Goal: Task Accomplishment & Management: Complete application form

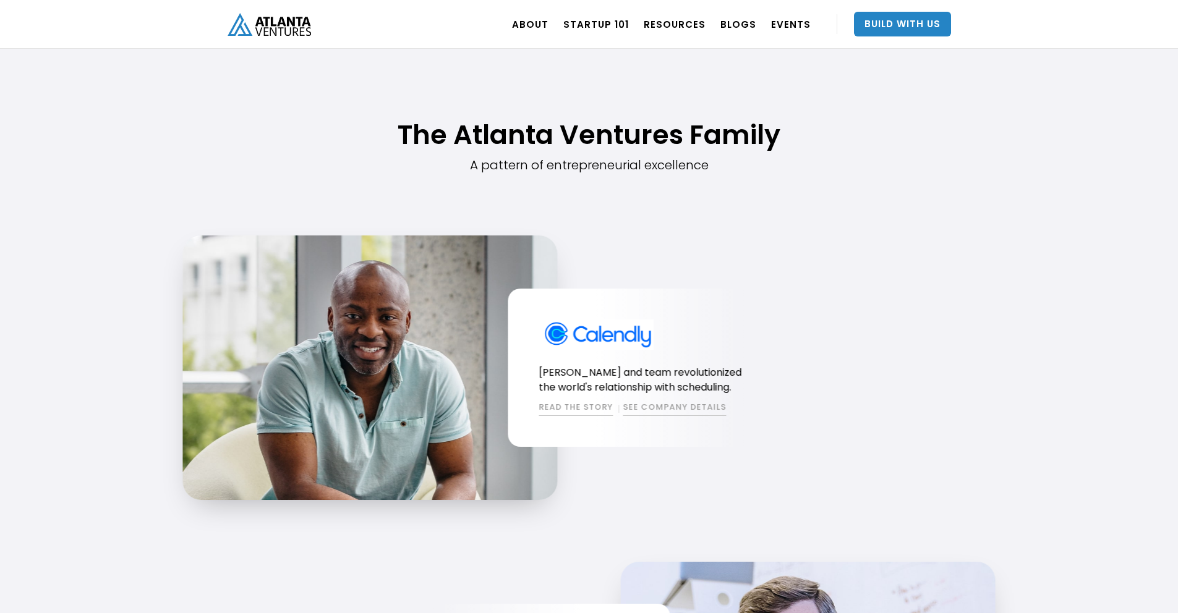
scroll to position [163, 0]
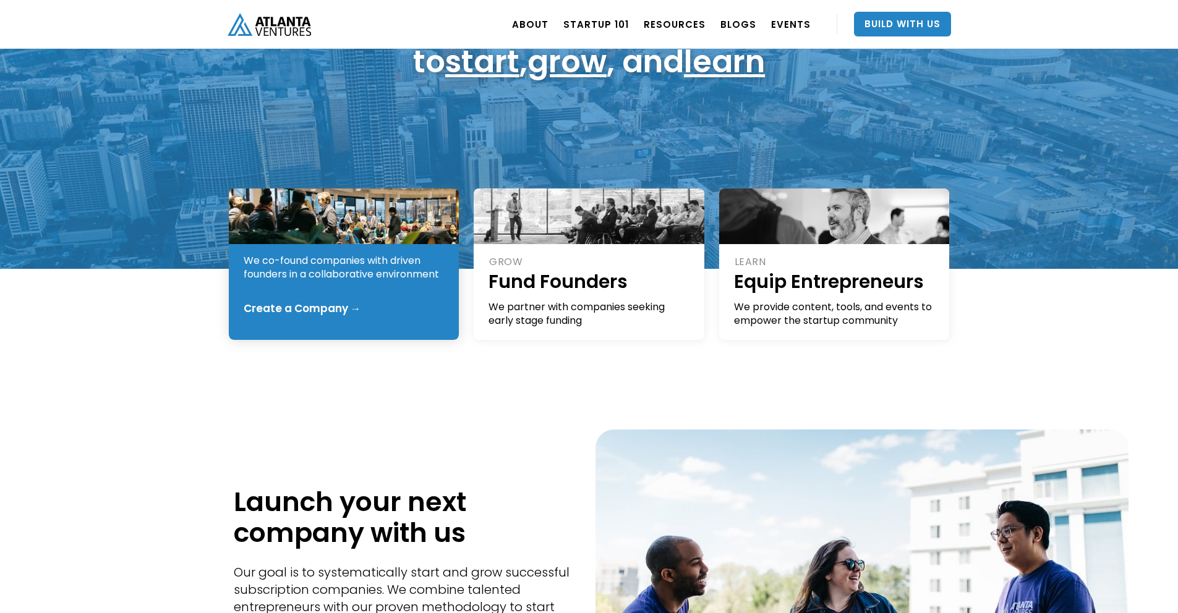
click at [416, 315] on div "START Create Companies We co-found companies with driven founders in a collabor…" at bounding box center [344, 265] width 231 height 152
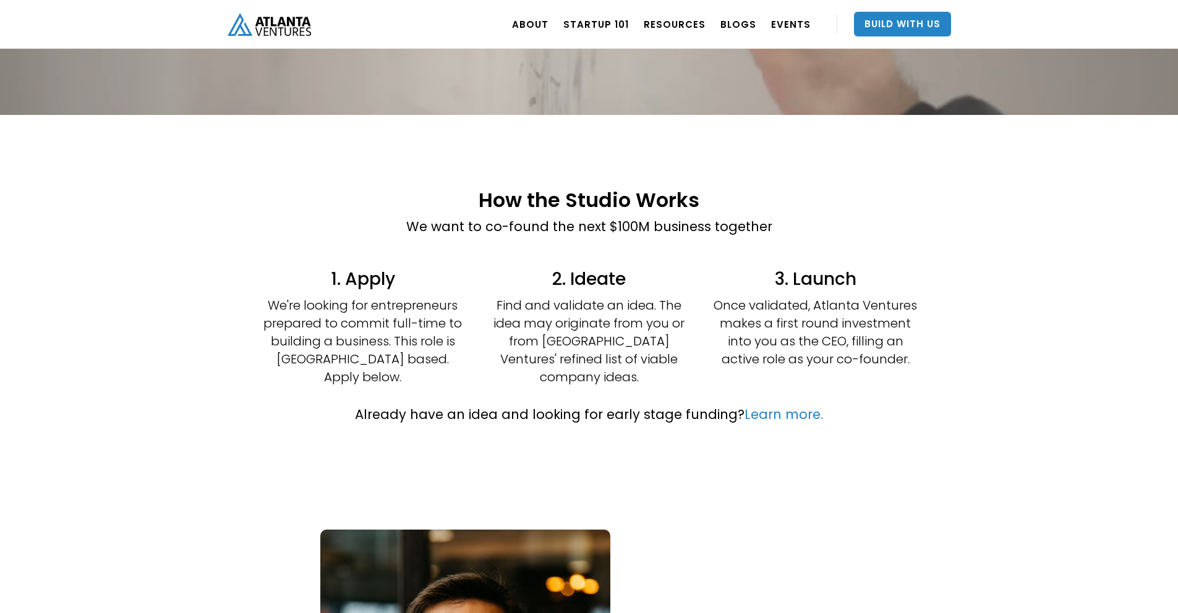
scroll to position [270, 0]
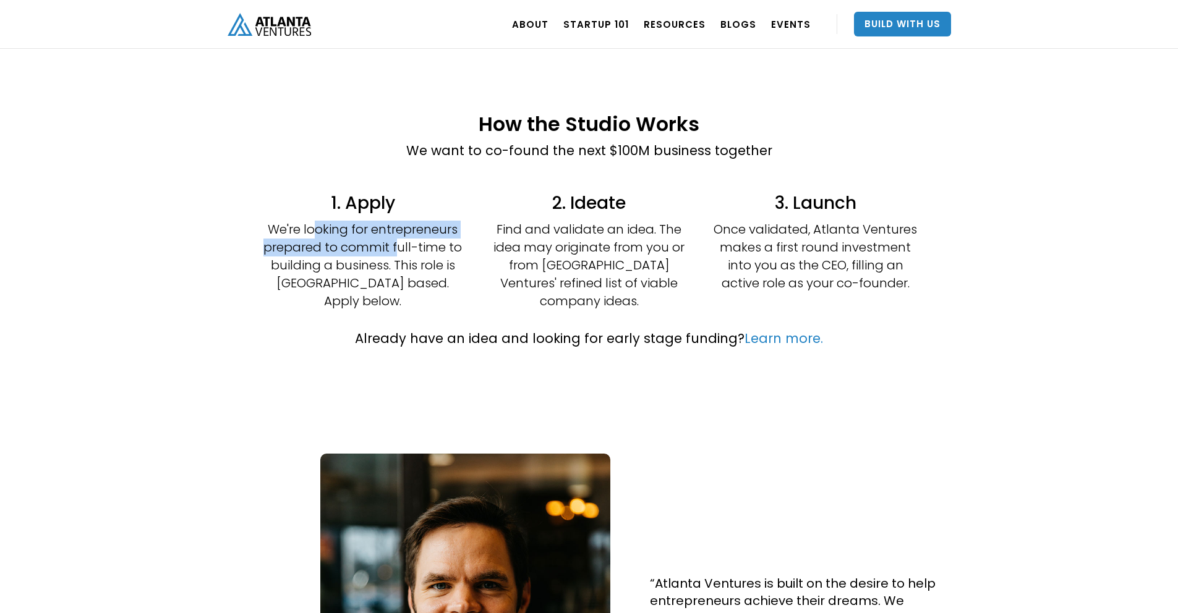
drag, startPoint x: 327, startPoint y: 234, endPoint x: 418, endPoint y: 249, distance: 92.0
click at [399, 244] on p "We're looking for entrepreneurs prepared to commit full-time to building a busi…" at bounding box center [363, 266] width 204 height 90
click at [419, 249] on p "We're looking for entrepreneurs prepared to commit full-time to building a busi…" at bounding box center [363, 266] width 204 height 90
drag, startPoint x: 368, startPoint y: 246, endPoint x: 448, endPoint y: 260, distance: 81.0
click at [444, 259] on p "We're looking for entrepreneurs prepared to commit full-time to building a busi…" at bounding box center [363, 266] width 204 height 90
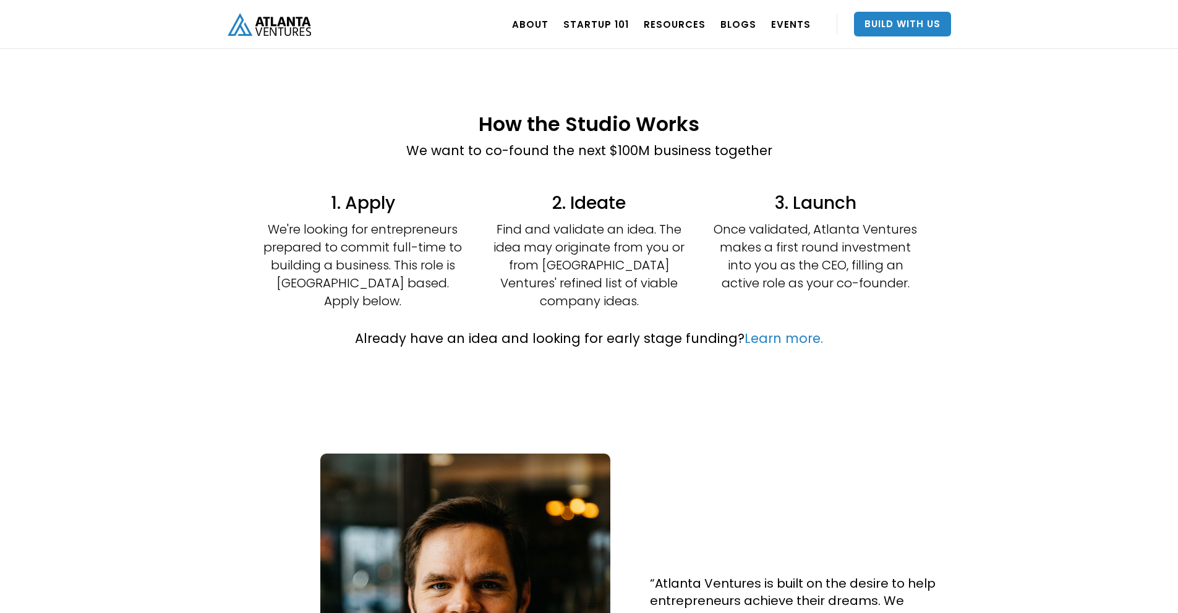
click at [448, 260] on p "We're looking for entrepreneurs prepared to commit full-time to building a busi…" at bounding box center [363, 266] width 204 height 90
drag, startPoint x: 403, startPoint y: 277, endPoint x: 484, endPoint y: 291, distance: 82.8
click at [466, 289] on div "1. Apply We're looking for entrepreneurs prepared to commit full-time to buildi…" at bounding box center [363, 256] width 208 height 122
click at [485, 291] on div "2. Ideate Find and validate an idea. The idea may originate from you or from [G…" at bounding box center [589, 256] width 208 height 122
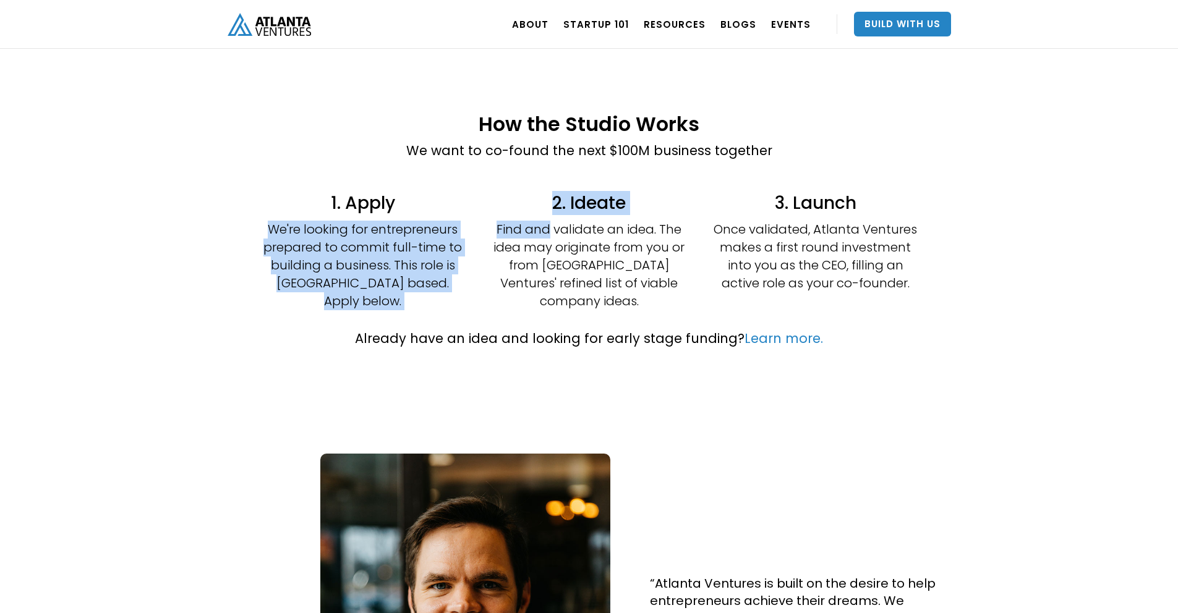
drag, startPoint x: 473, startPoint y: 218, endPoint x: 576, endPoint y: 241, distance: 105.8
click at [556, 239] on div "1. Apply We're looking for entrepreneurs prepared to commit full-time to buildi…" at bounding box center [589, 251] width 742 height 131
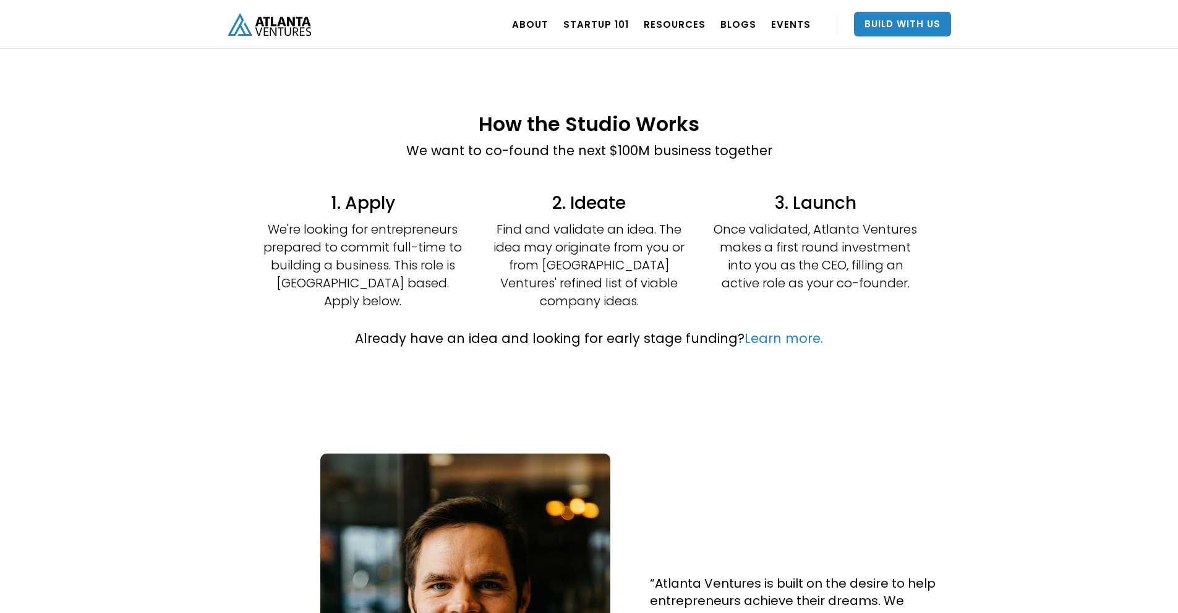
click at [576, 241] on p "Find and validate an idea. The idea may originate from you or from [GEOGRAPHIC_…" at bounding box center [589, 266] width 204 height 90
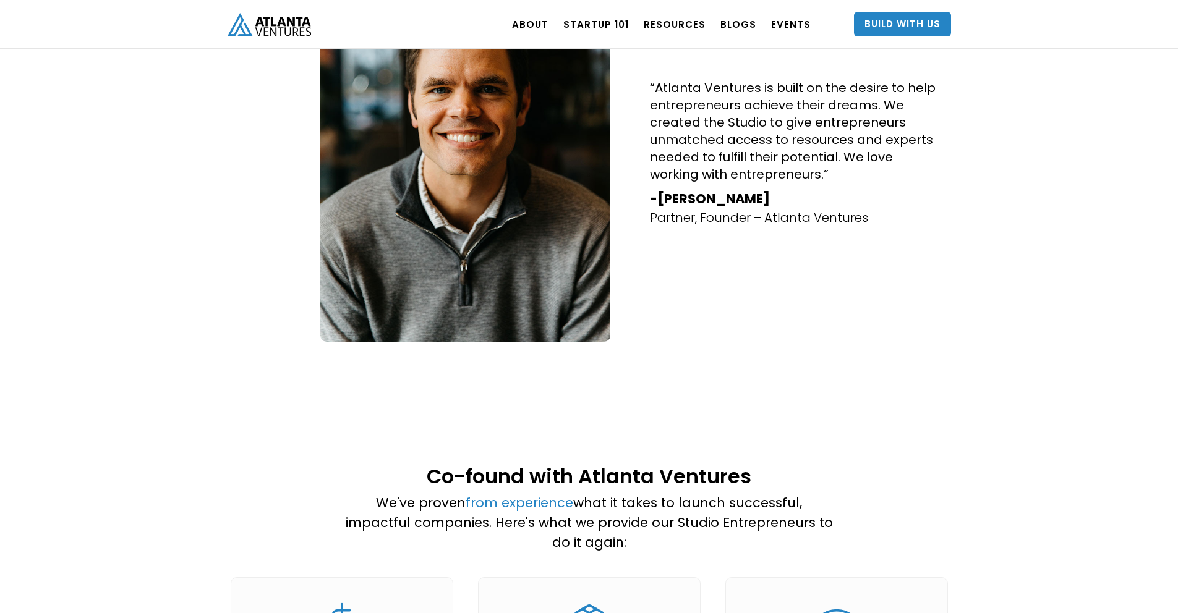
scroll to position [788, 0]
